Goal: Information Seeking & Learning: Learn about a topic

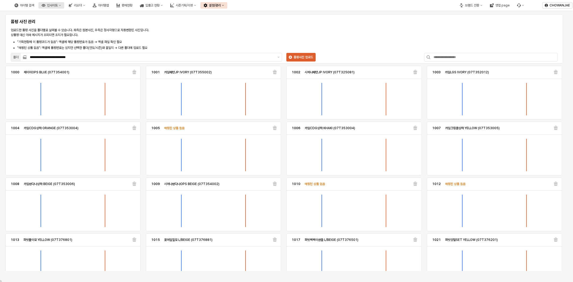
click at [58, 7] on div "인사이트" at bounding box center [52, 5] width 11 height 4
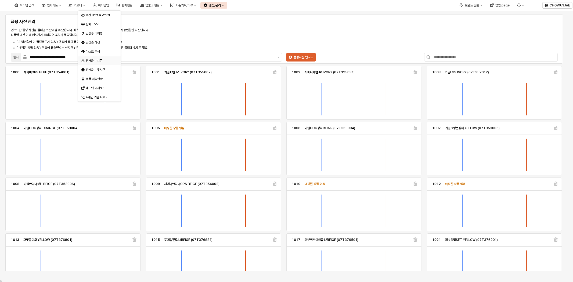
click at [106, 58] on div "판매율 - 시즌" at bounding box center [97, 60] width 33 height 5
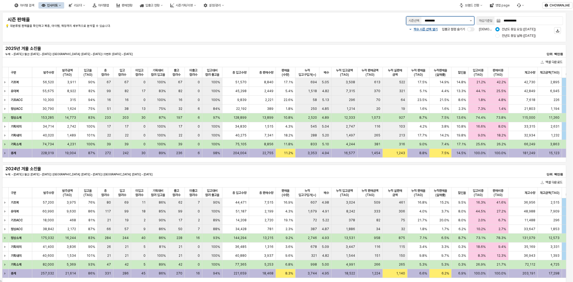
click at [470, 21] on button "제안 사항 표시" at bounding box center [470, 21] width 6 height 8
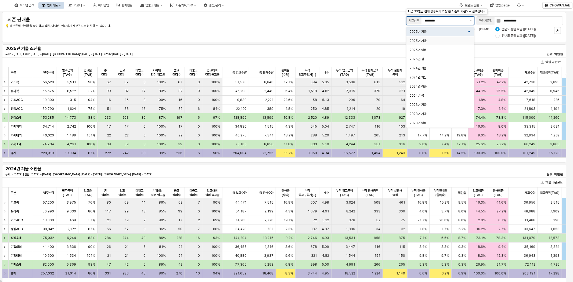
click at [450, 42] on div "2025년 가을" at bounding box center [438, 41] width 58 height 4
type input "********"
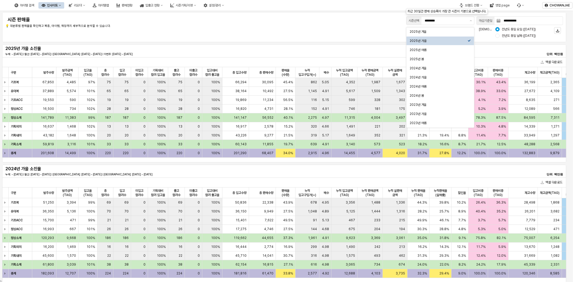
click at [287, 30] on div "짝수 시즌 선택 열기 입출고 컬럼 숨기기 비교 기준: 전년도 동일 요일 (2024-09-08) 전년도 동일 날짜 (2024-09-07)" at bounding box center [423, 32] width 279 height 13
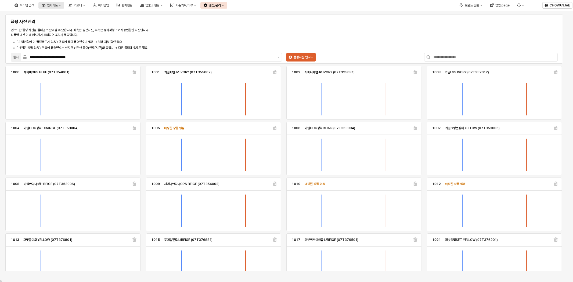
click at [58, 4] on div "인사이트" at bounding box center [52, 5] width 11 height 4
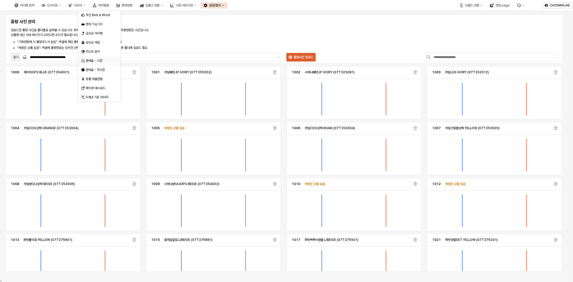
click at [98, 60] on div "판매율 - 시즌" at bounding box center [100, 61] width 28 height 4
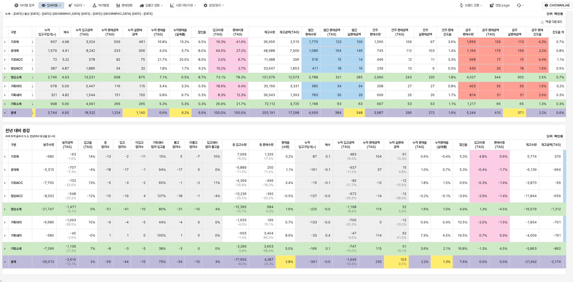
scroll to position [159, 0]
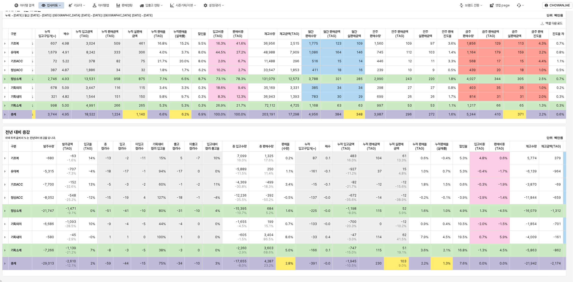
drag, startPoint x: 374, startPoint y: 275, endPoint x: 375, endPoint y: 272, distance: 2.8
click at [375, 272] on div "구분 구분 발주수량 발주수량 발주금액(TAG) 발주금액(TAG) 입고율(TAG) 입고율(TAG) 총 컬러수 총 컬러수 입고 컬러수 입고 컬러수…" at bounding box center [284, 208] width 564 height 135
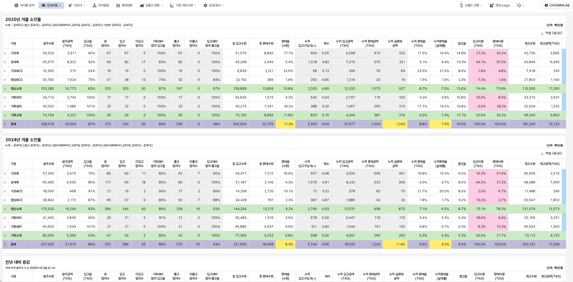
scroll to position [0, 0]
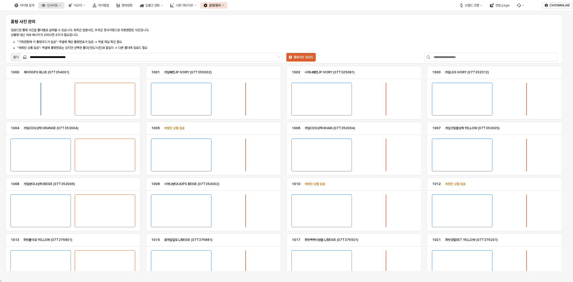
click at [58, 4] on div "인사이트" at bounding box center [52, 5] width 11 height 4
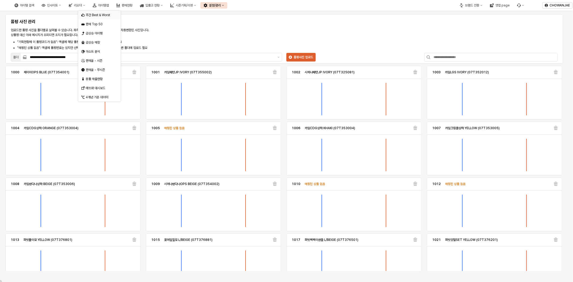
click at [111, 17] on div "주간 Best & Worst" at bounding box center [100, 15] width 28 height 4
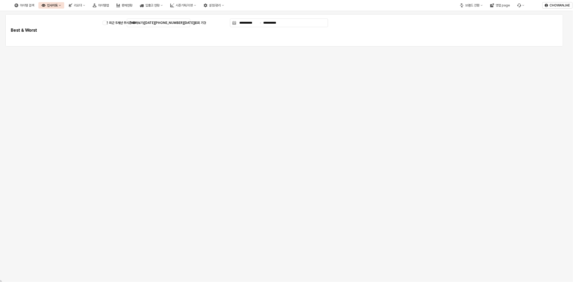
type input "********"
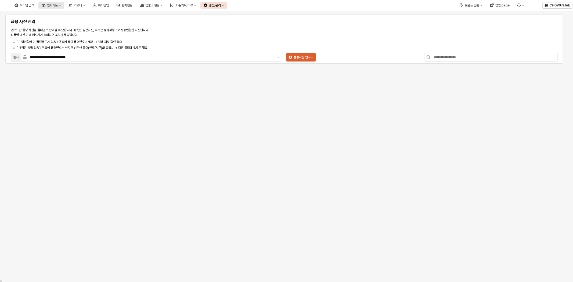
click at [58, 5] on div "인사이트" at bounding box center [52, 5] width 11 height 4
click at [103, 17] on div "주간 Best & Worst" at bounding box center [100, 15] width 28 height 4
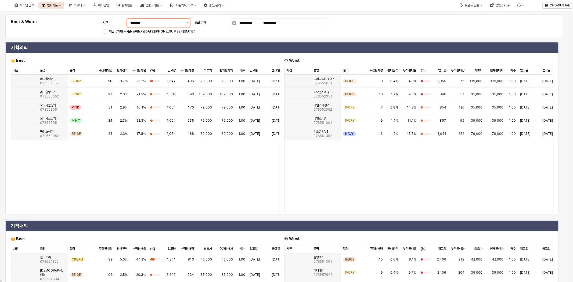
click at [186, 22] on button "제안 사항 표시" at bounding box center [186, 23] width 6 height 8
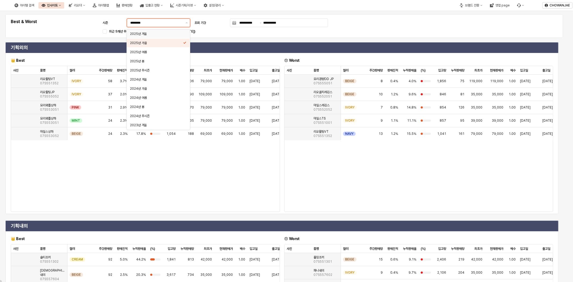
click at [174, 36] on div "2025년 겨울" at bounding box center [156, 33] width 53 height 5
type input "********"
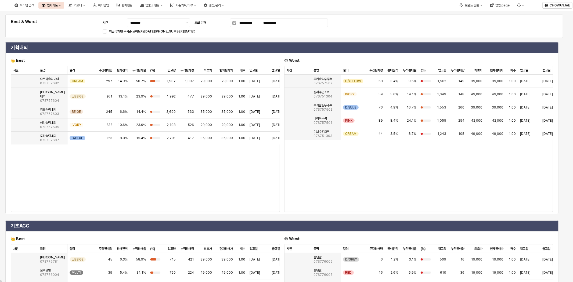
click at [547, 34] on div "**********" at bounding box center [284, 25] width 551 height 17
